Goal: Task Accomplishment & Management: Manage account settings

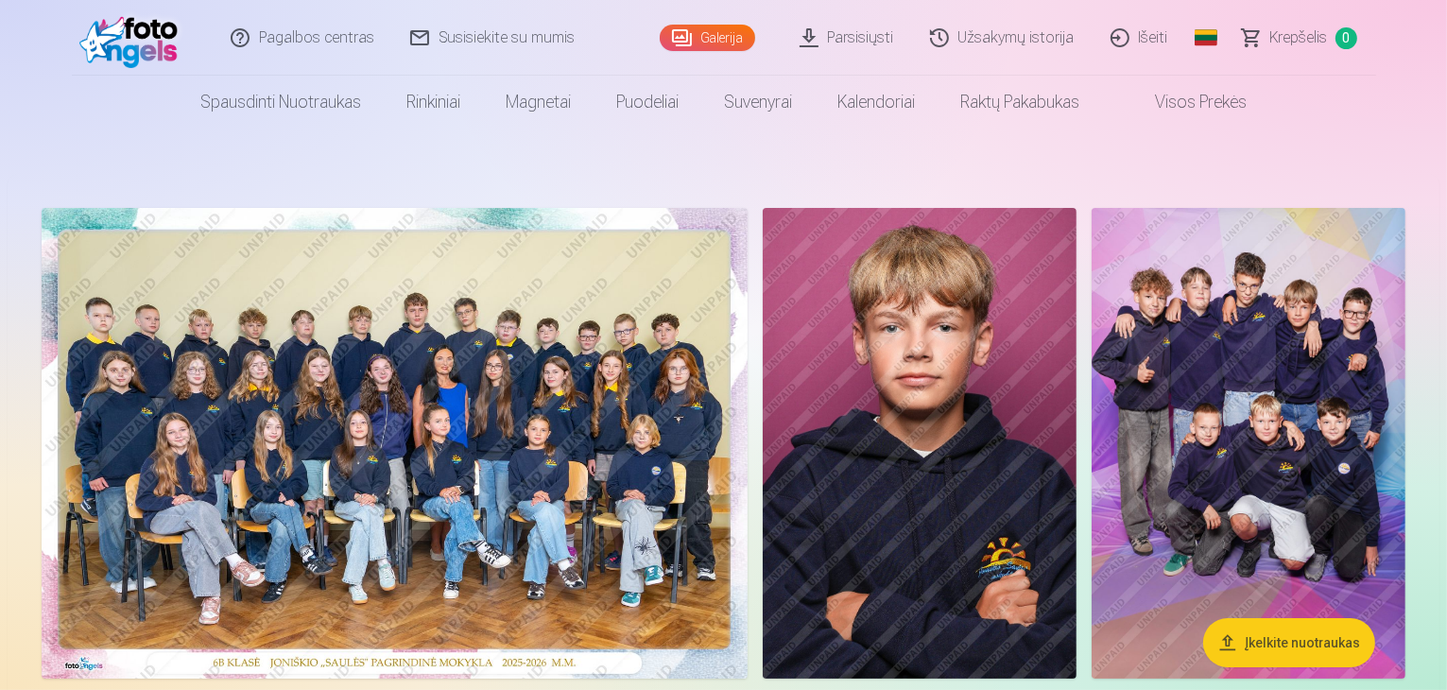
click at [1152, 27] on link "Išeiti" at bounding box center [1140, 38] width 94 height 76
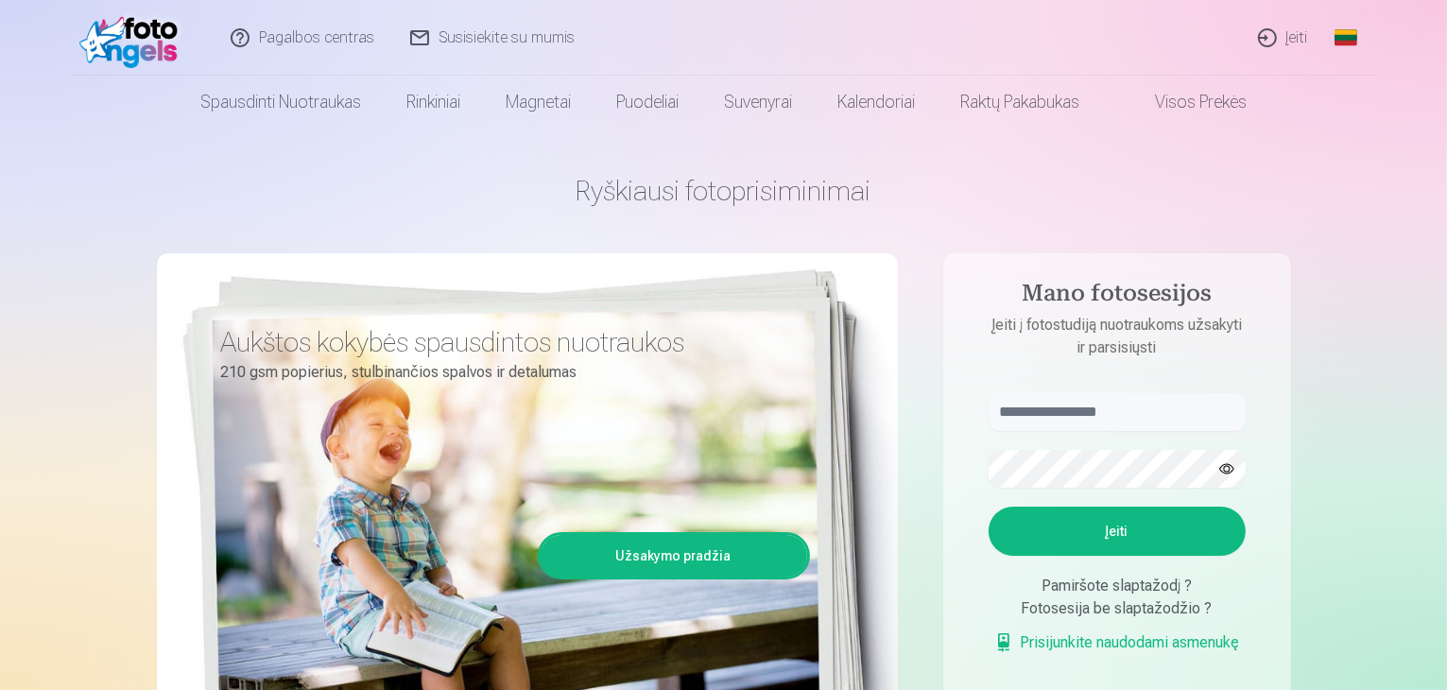
click at [1289, 36] on link "Įeiti" at bounding box center [1284, 38] width 86 height 76
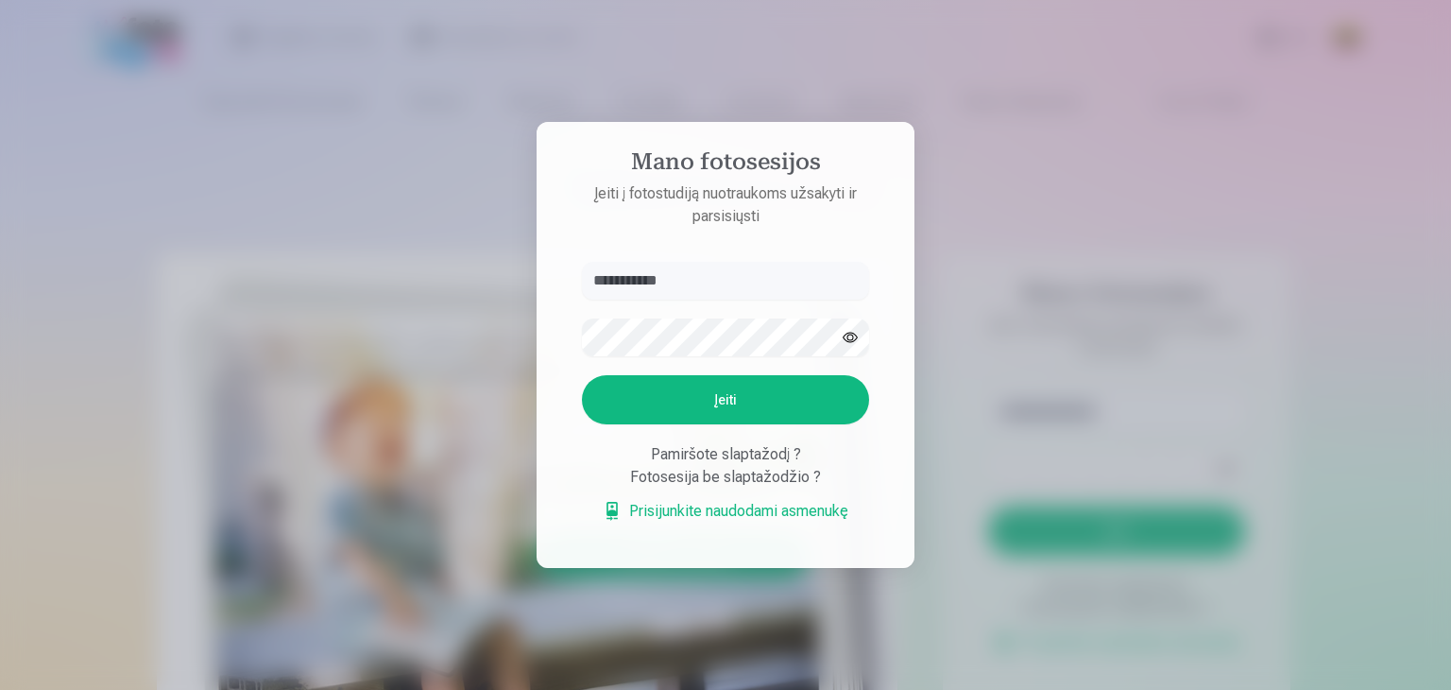
type input "**********"
click at [747, 402] on button "Įeiti" at bounding box center [725, 399] width 287 height 49
